Goal: Transaction & Acquisition: Purchase product/service

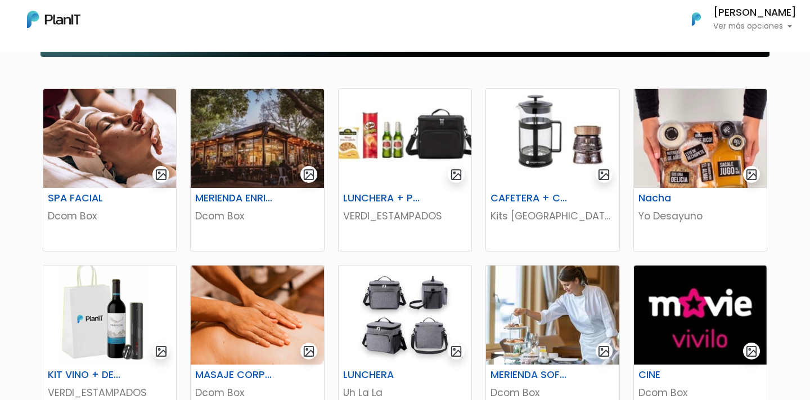
scroll to position [176, 0]
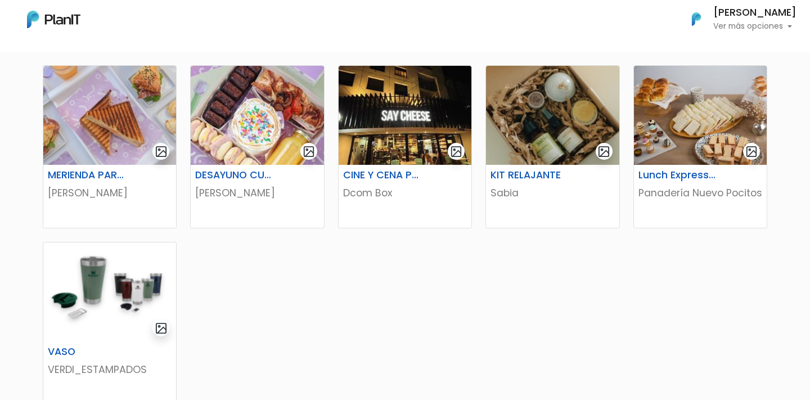
scroll to position [596, 0]
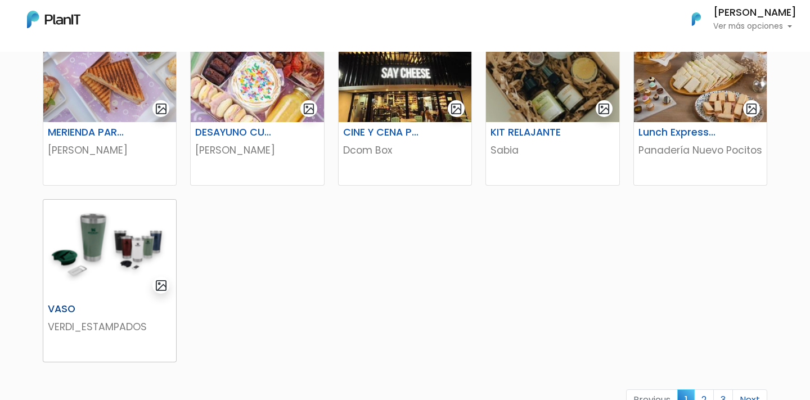
click at [98, 250] on img at bounding box center [109, 249] width 133 height 99
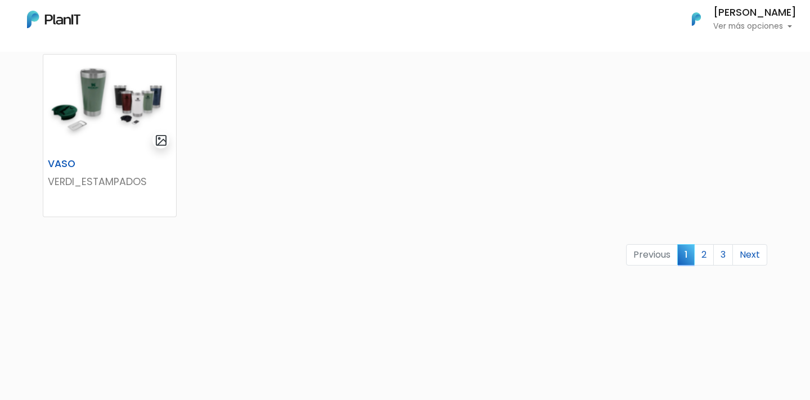
scroll to position [772, 0]
